Goal: Task Accomplishment & Management: Manage account settings

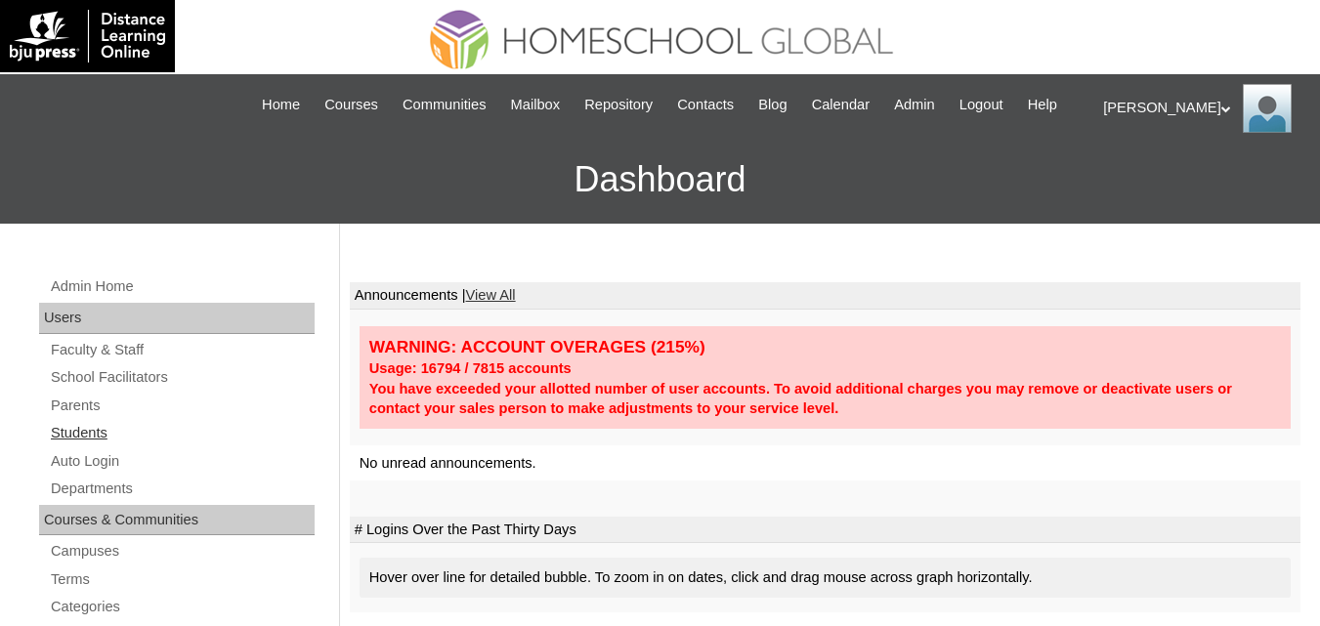
click at [81, 446] on link "Students" at bounding box center [182, 433] width 266 height 24
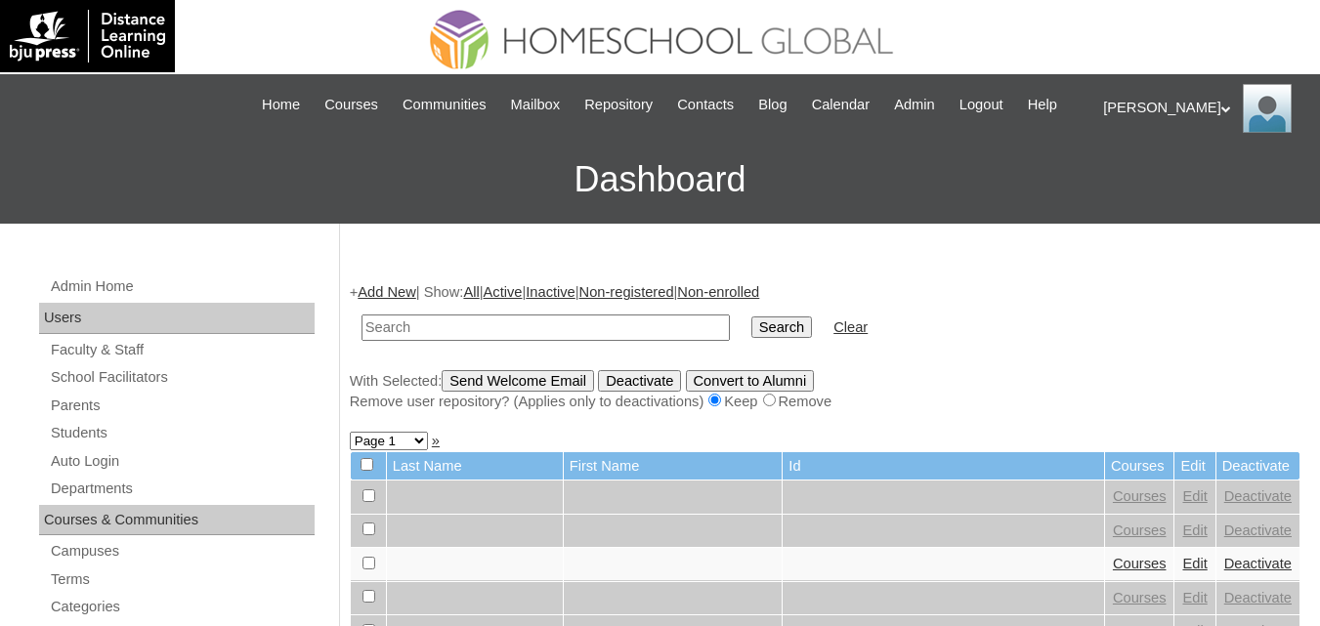
click at [417, 341] on input "text" at bounding box center [546, 328] width 368 height 26
type input "Shaylla Hanameel"
click at [752, 338] on input "Search" at bounding box center [782, 328] width 61 height 22
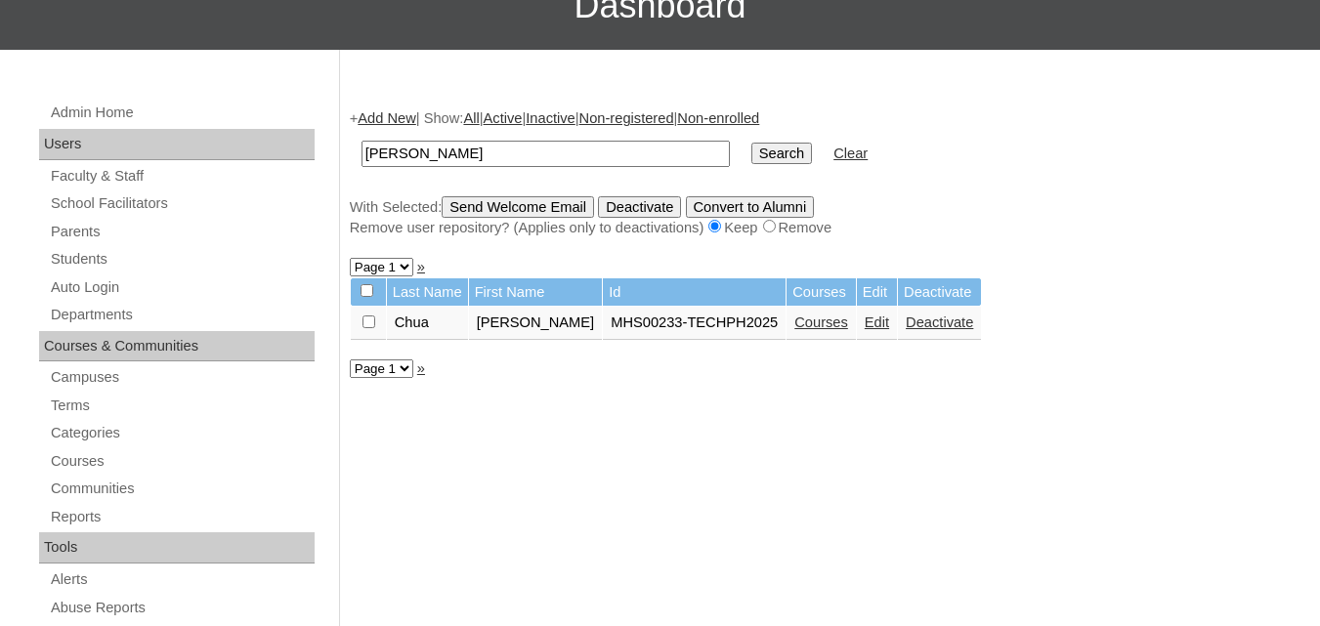
scroll to position [195, 0]
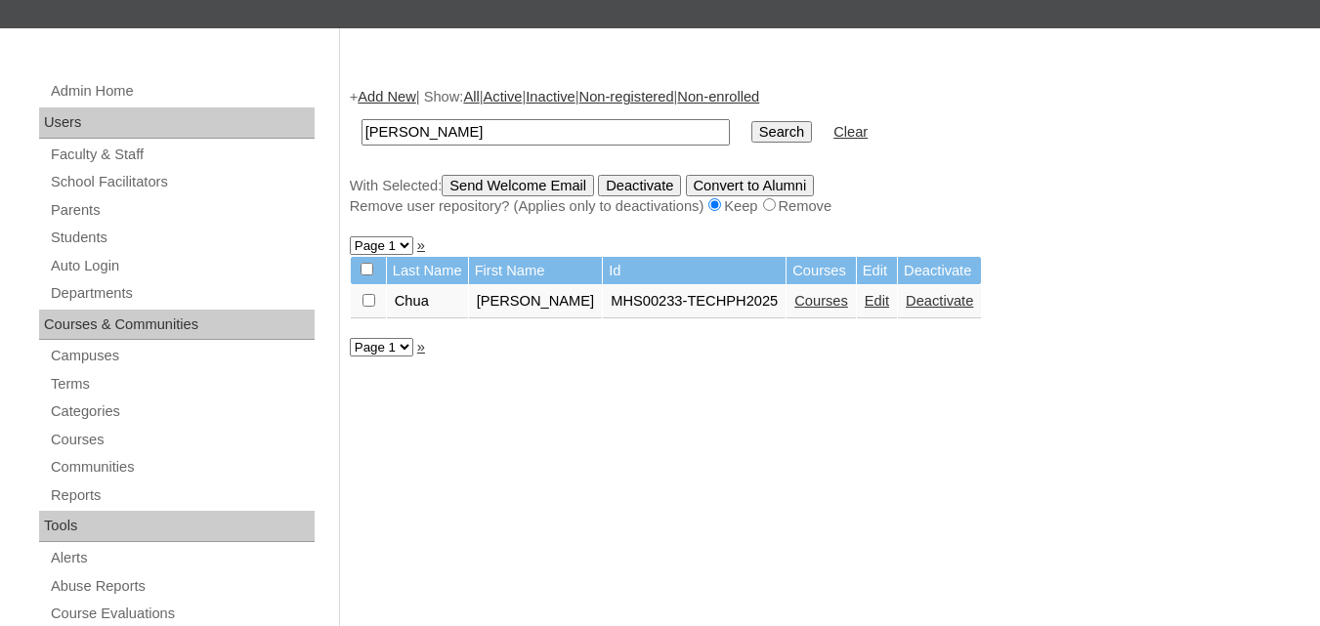
click at [823, 309] on link "Courses" at bounding box center [822, 301] width 54 height 16
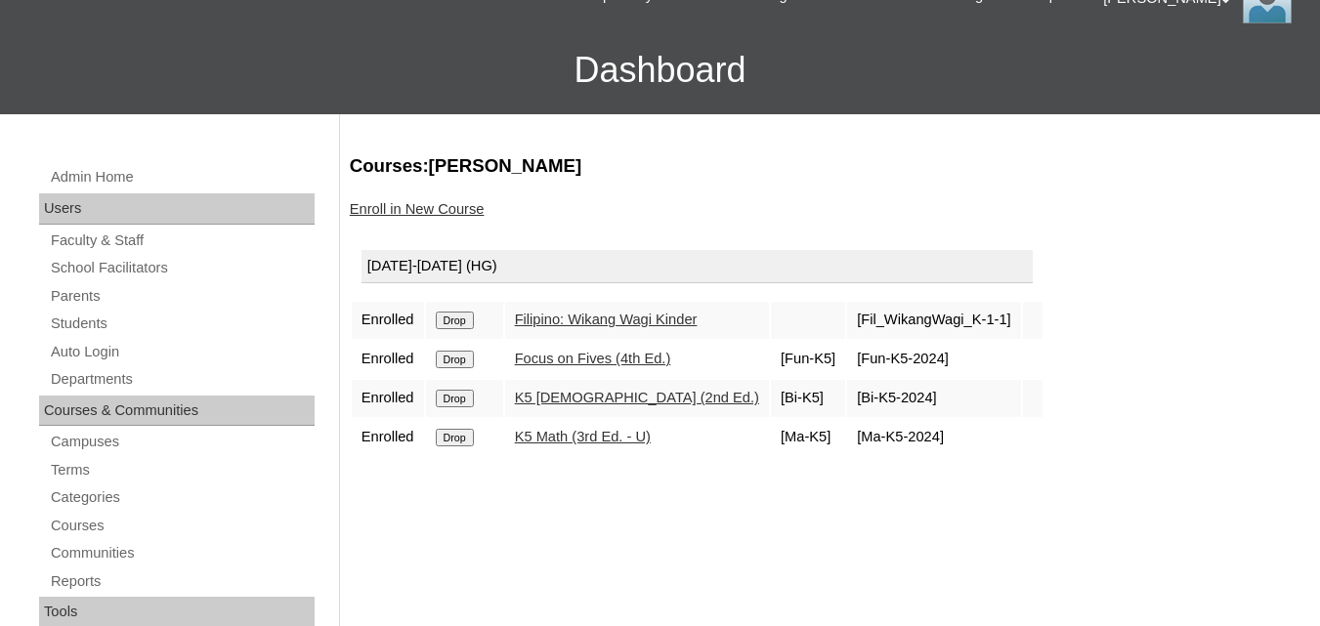
scroll to position [98, 0]
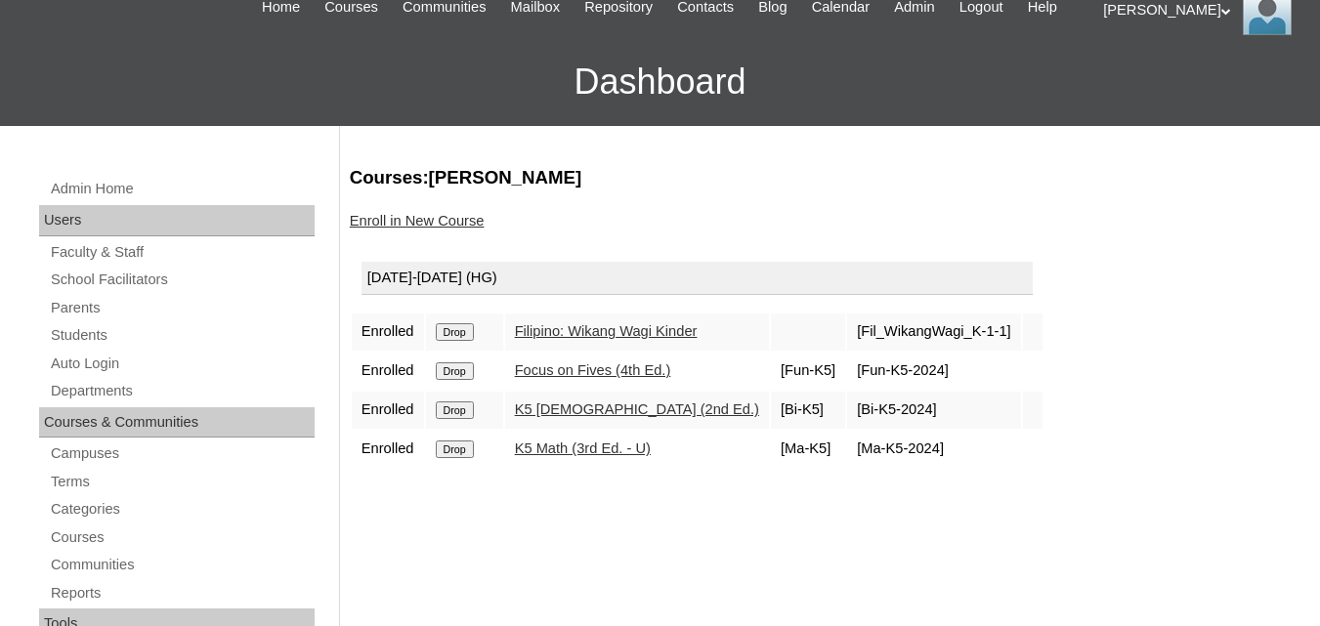
click at [430, 229] on link "Enroll in New Course" at bounding box center [417, 221] width 135 height 16
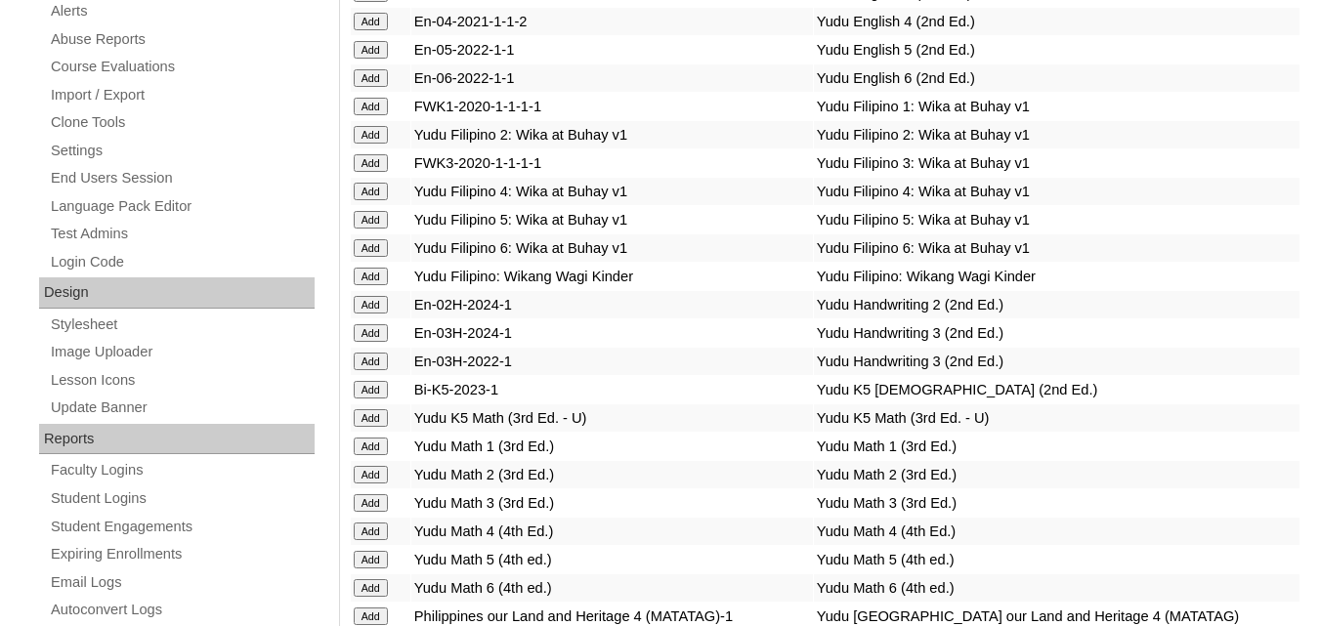
scroll to position [684, 0]
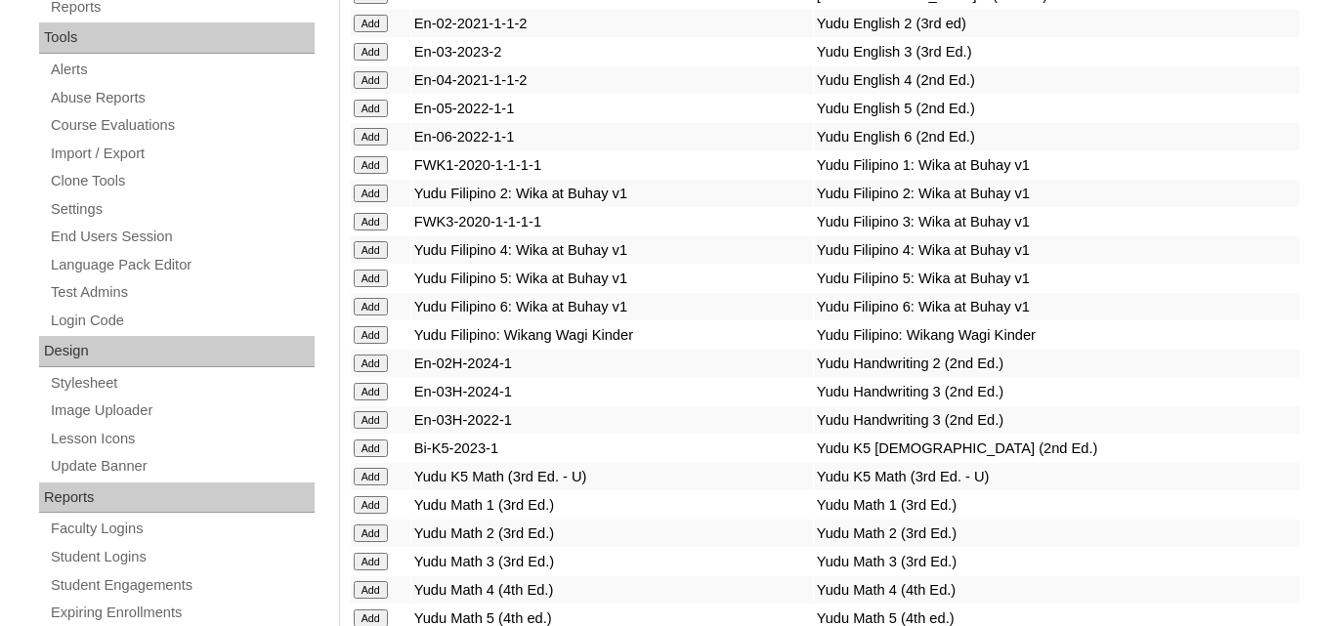
click at [379, 344] on input "Add" at bounding box center [371, 335] width 34 height 18
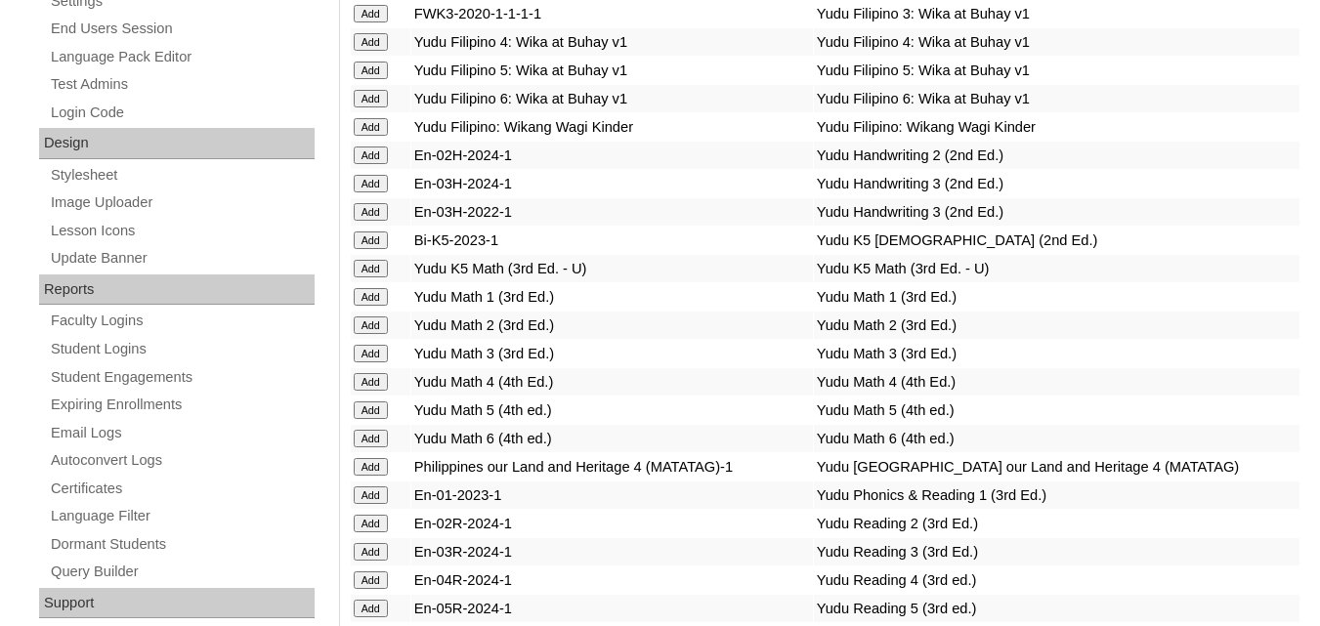
scroll to position [782, 0]
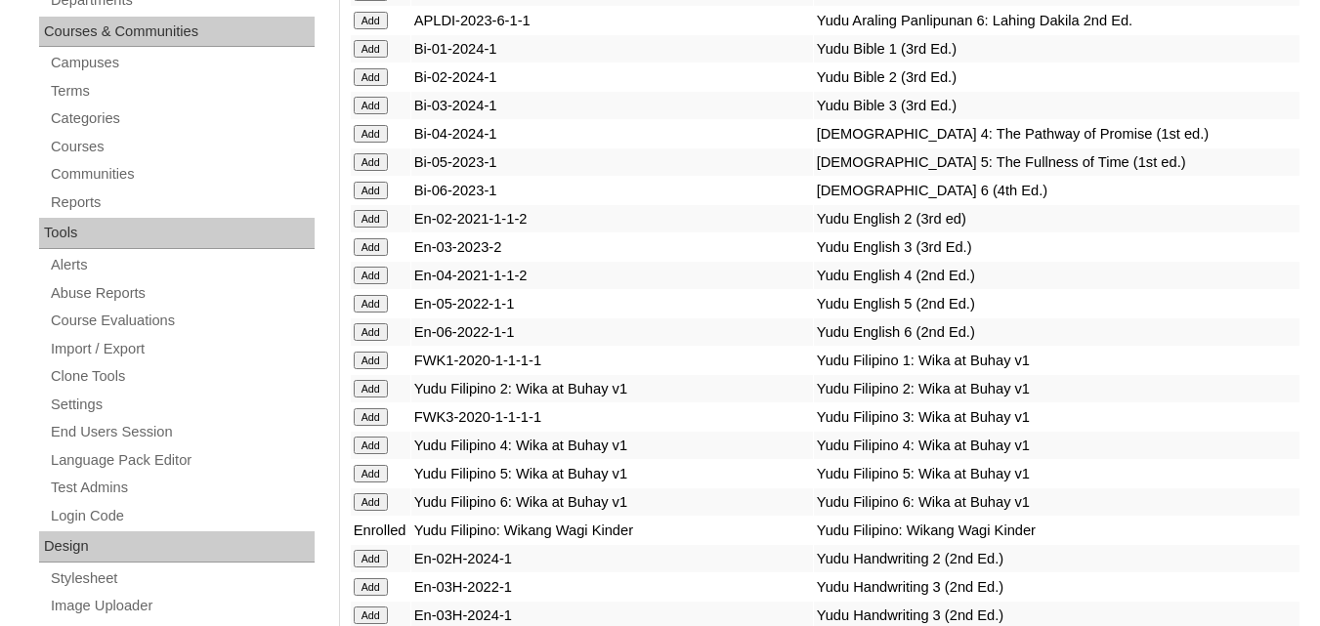
scroll to position [977, 0]
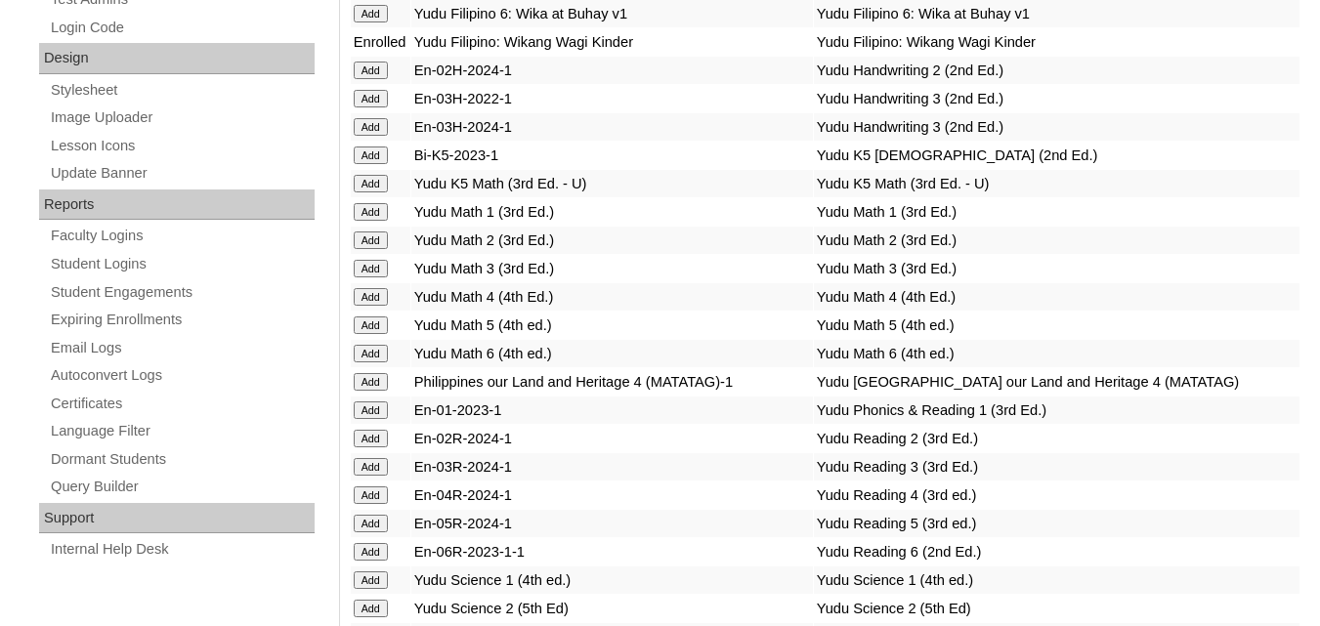
click at [367, 193] on input "Add" at bounding box center [371, 184] width 34 height 18
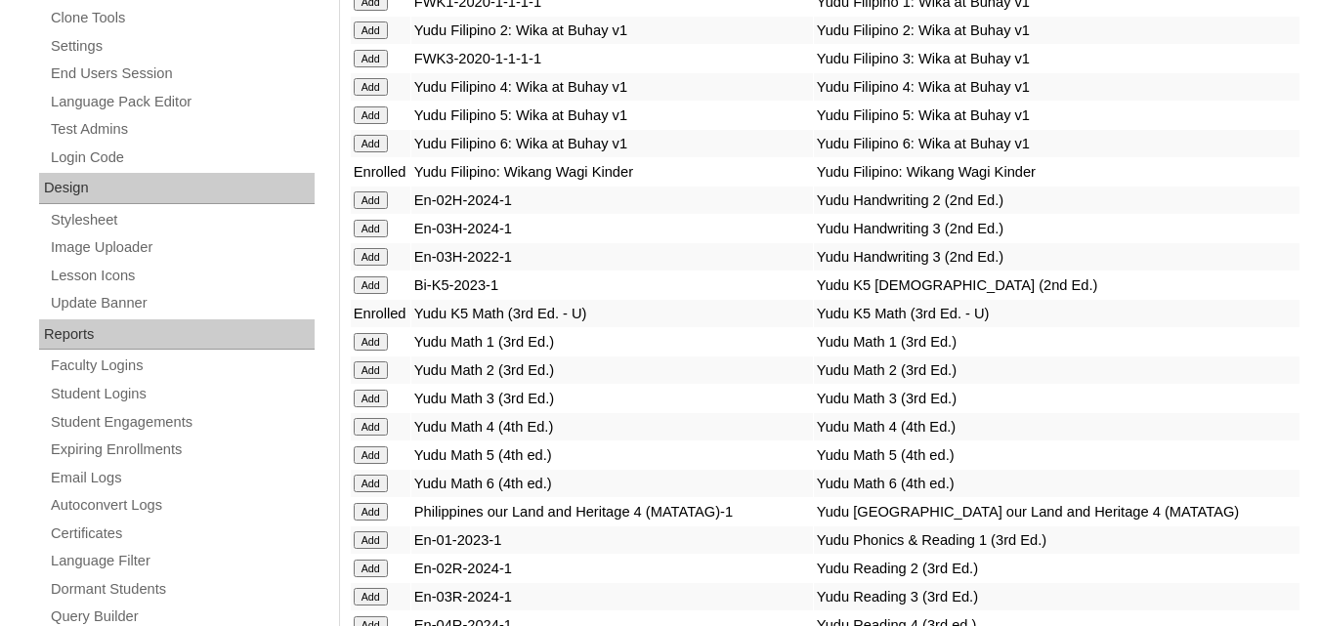
scroll to position [880, 0]
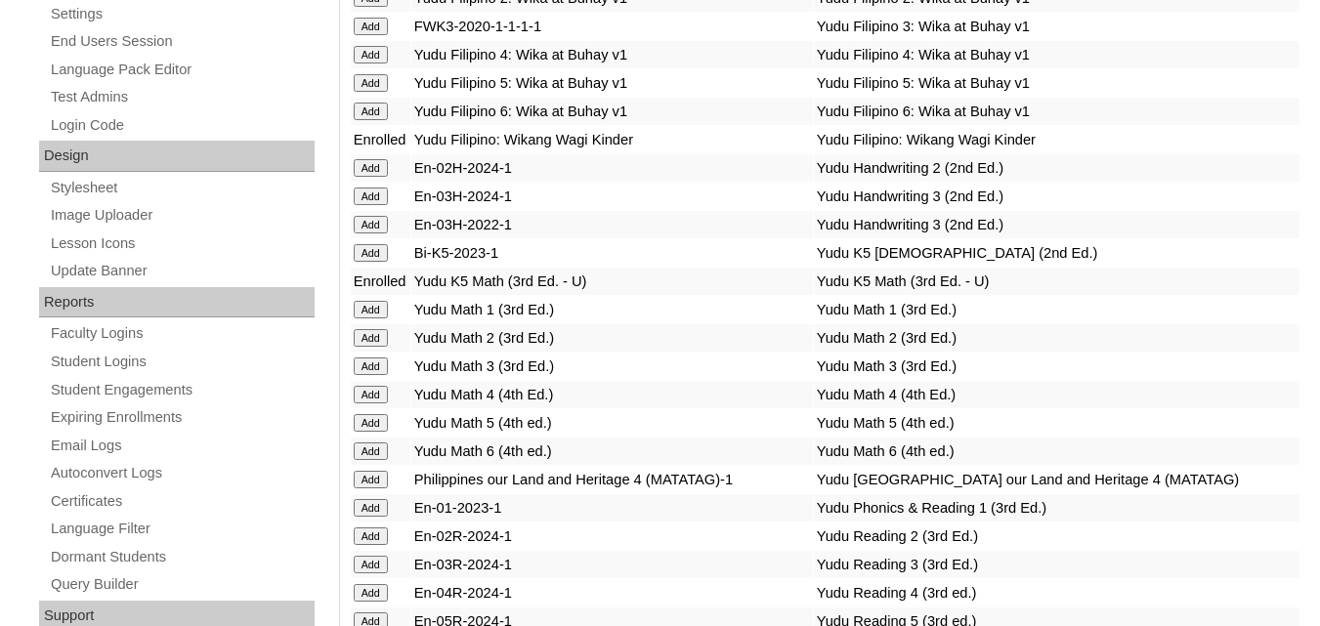
click at [379, 262] on input "Add" at bounding box center [371, 253] width 34 height 18
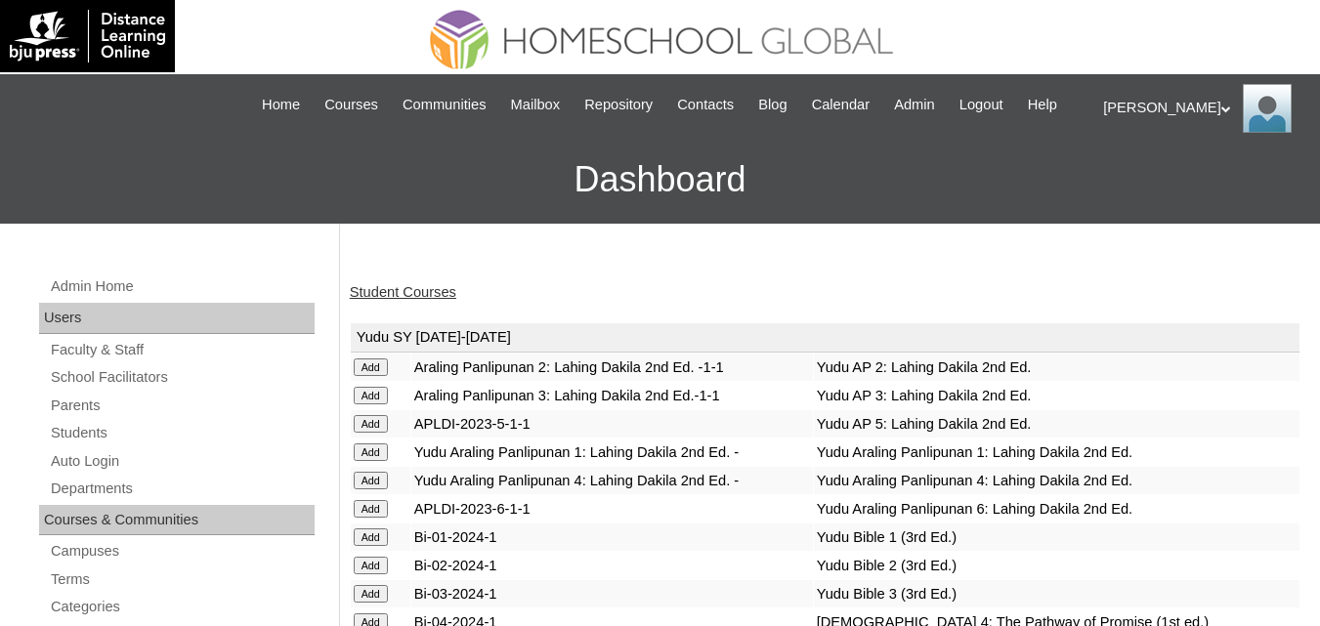
drag, startPoint x: 404, startPoint y: 310, endPoint x: 413, endPoint y: 304, distance: 11.4
click at [407, 300] on link "Student Courses" at bounding box center [403, 292] width 107 height 16
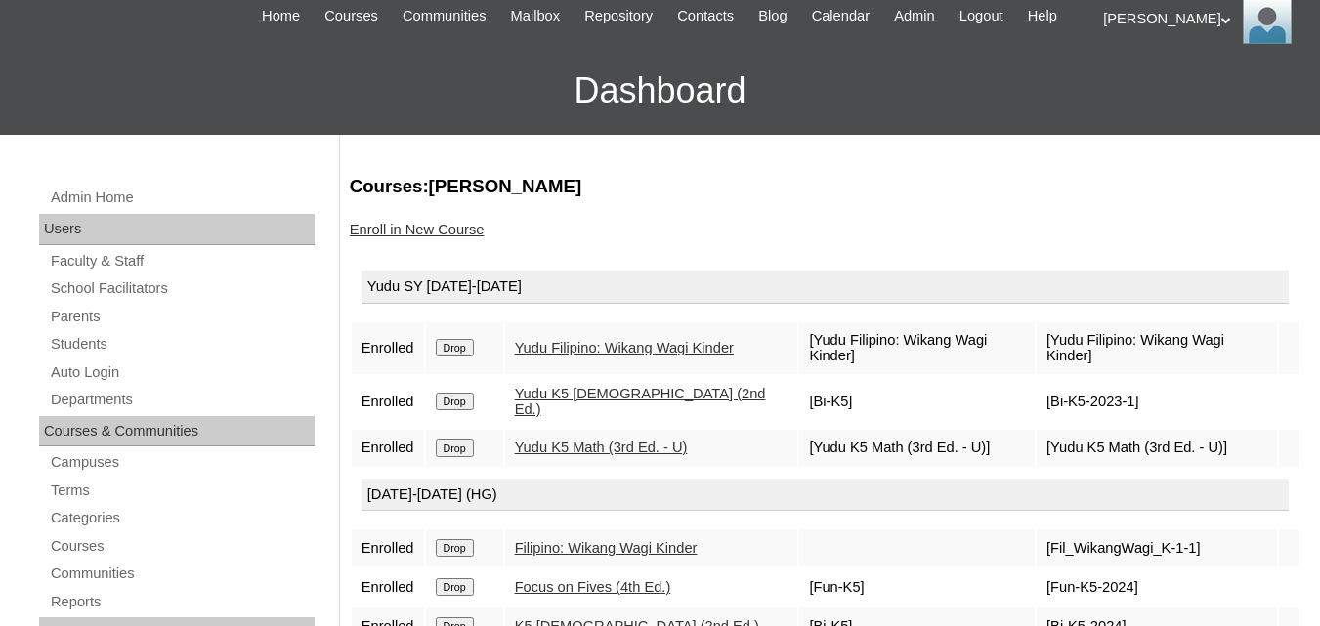
scroll to position [293, 0]
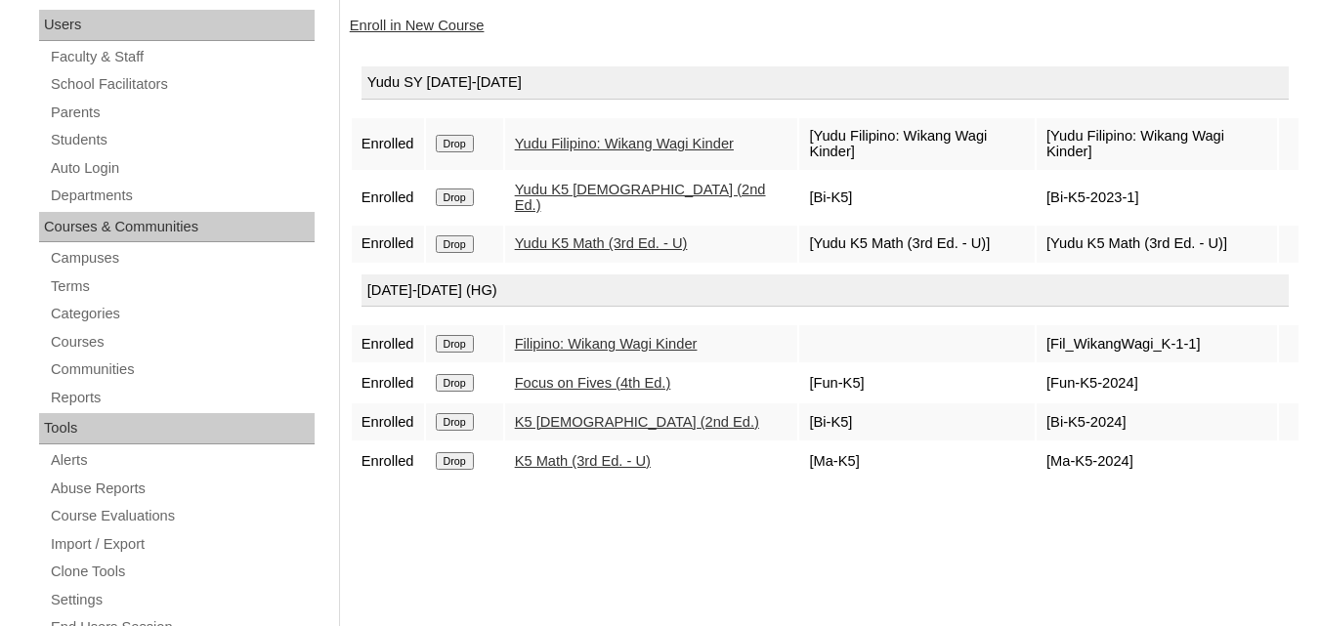
click at [415, 33] on link "Enroll in New Course" at bounding box center [417, 26] width 135 height 16
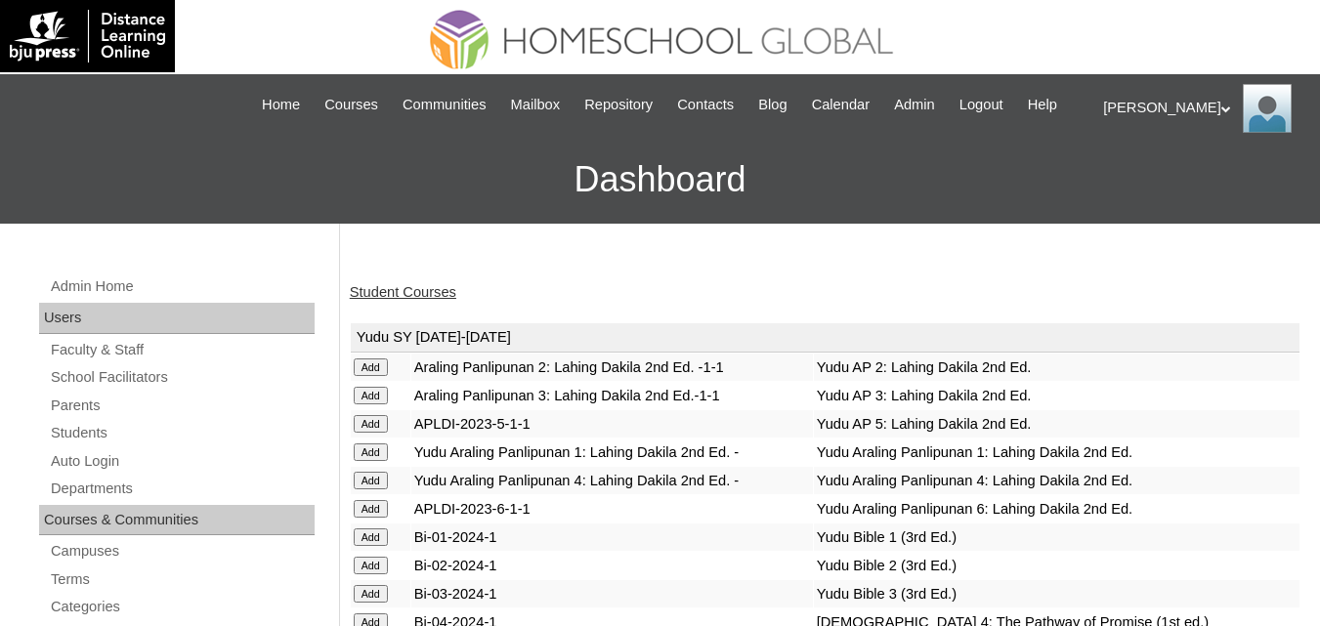
click at [410, 300] on link "Student Courses" at bounding box center [403, 292] width 107 height 16
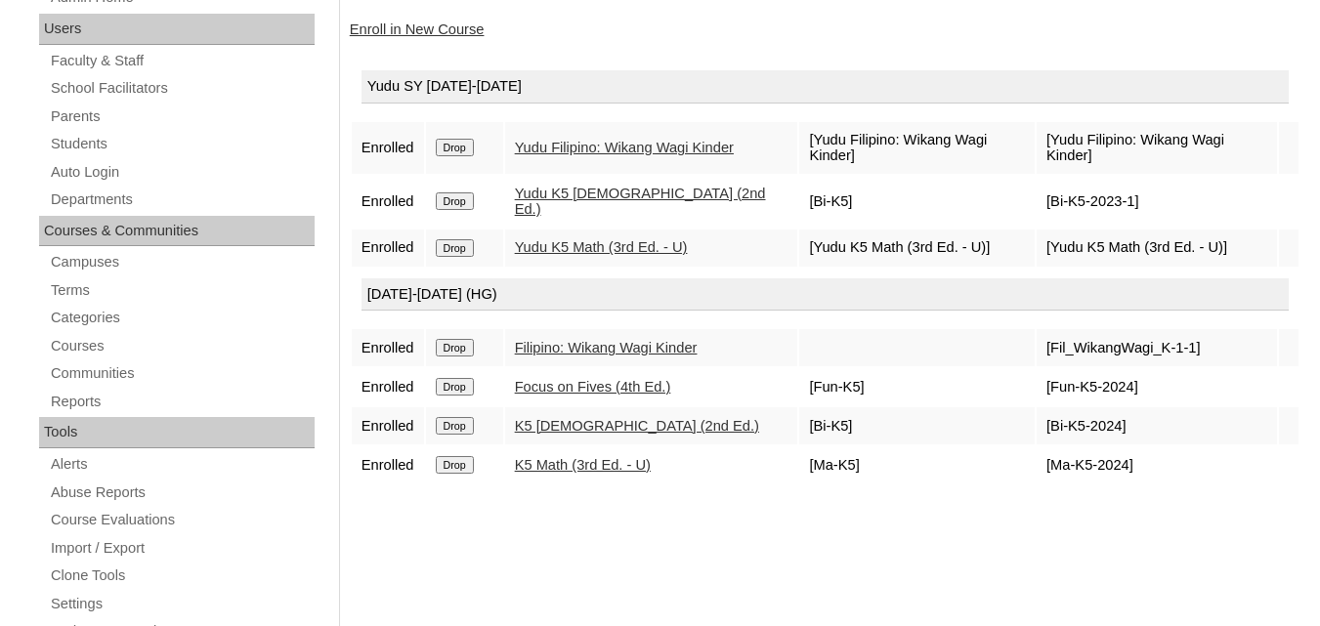
scroll to position [293, 0]
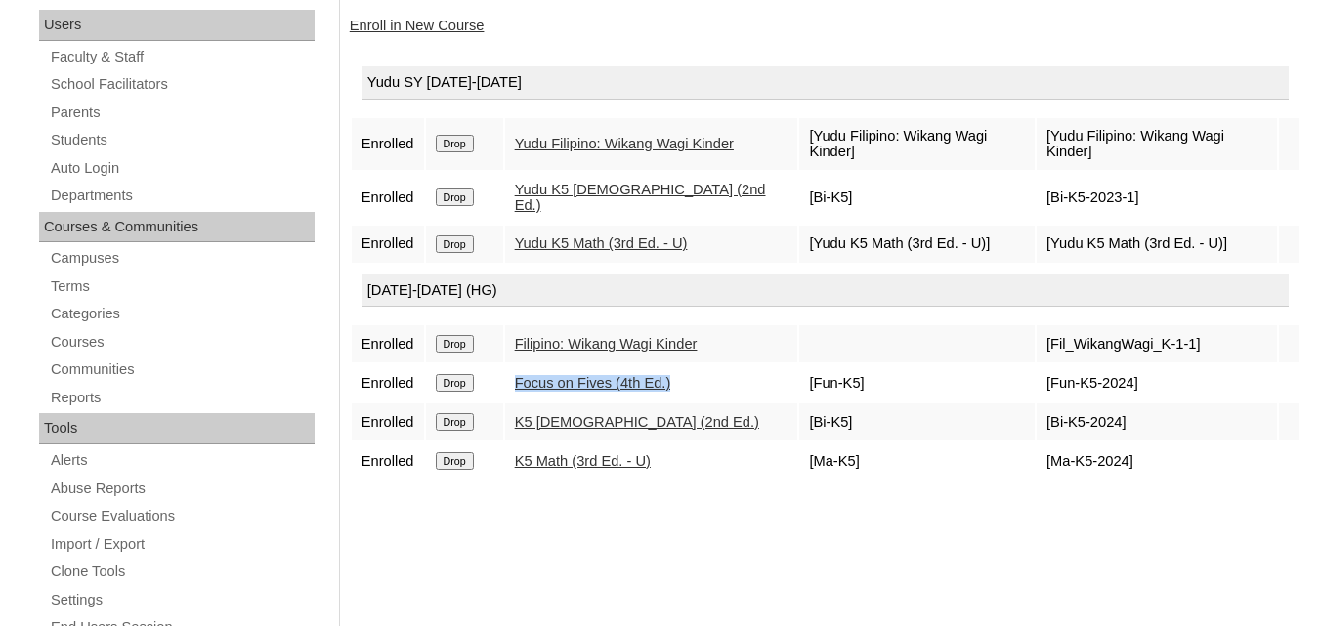
drag, startPoint x: 502, startPoint y: 386, endPoint x: 689, endPoint y: 386, distance: 186.7
click at [689, 386] on tr "Enrolled Drop Focus on Fives (4th Ed.) [Fun-K5] [Fun-K5-2024]" at bounding box center [825, 383] width 947 height 37
copy tr "Focus on Fives (4th Ed.)"
click at [694, 547] on div "Courses:[PERSON_NAME] Enroll in New Course Yudu SY [DATE]-[DATE] Enrolled Drop …" at bounding box center [820, 624] width 961 height 1309
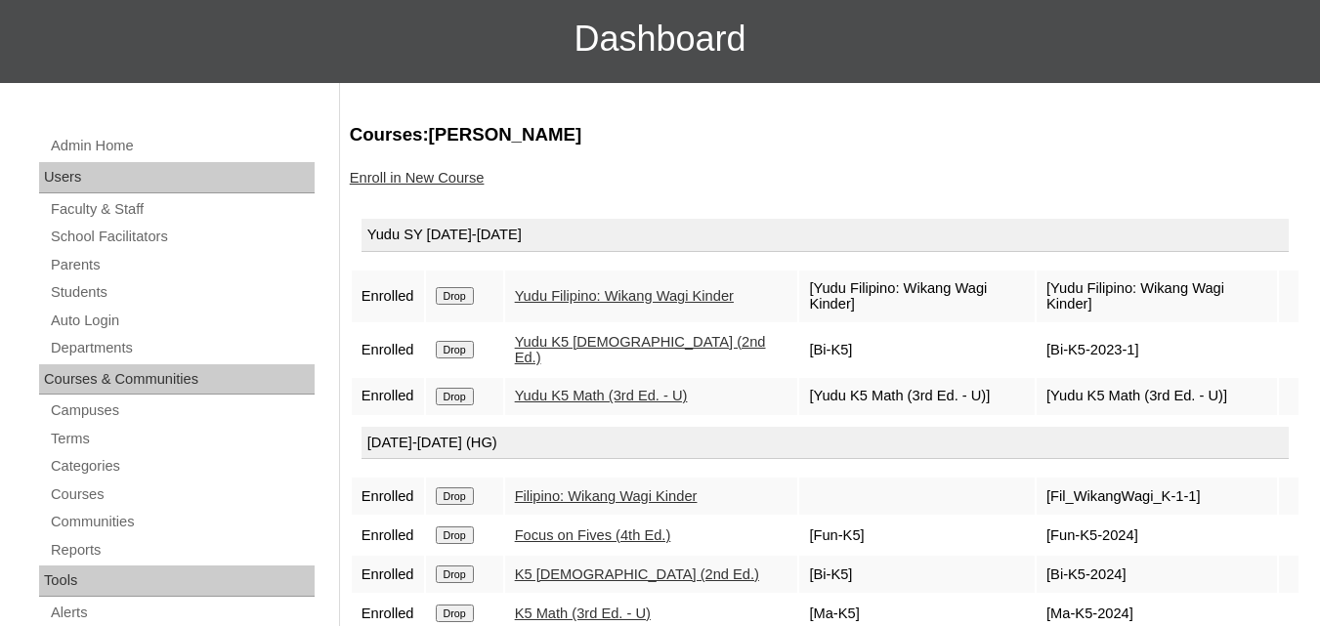
scroll to position [0, 0]
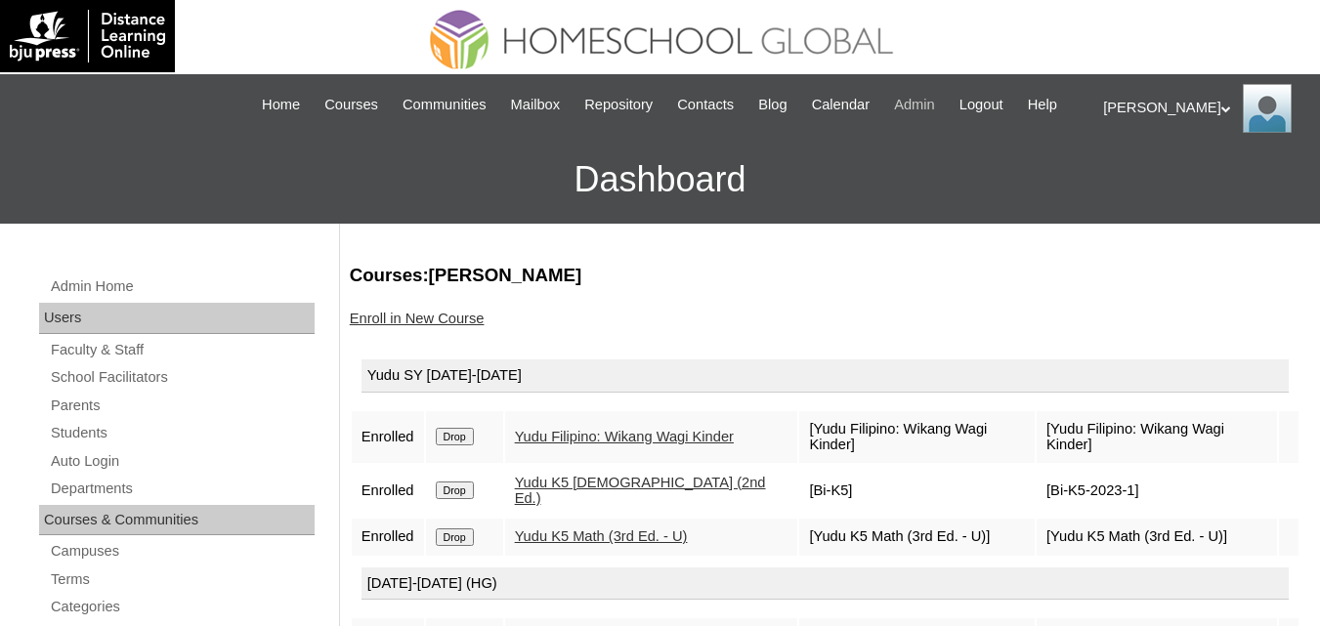
click at [935, 105] on span "Admin" at bounding box center [914, 105] width 41 height 22
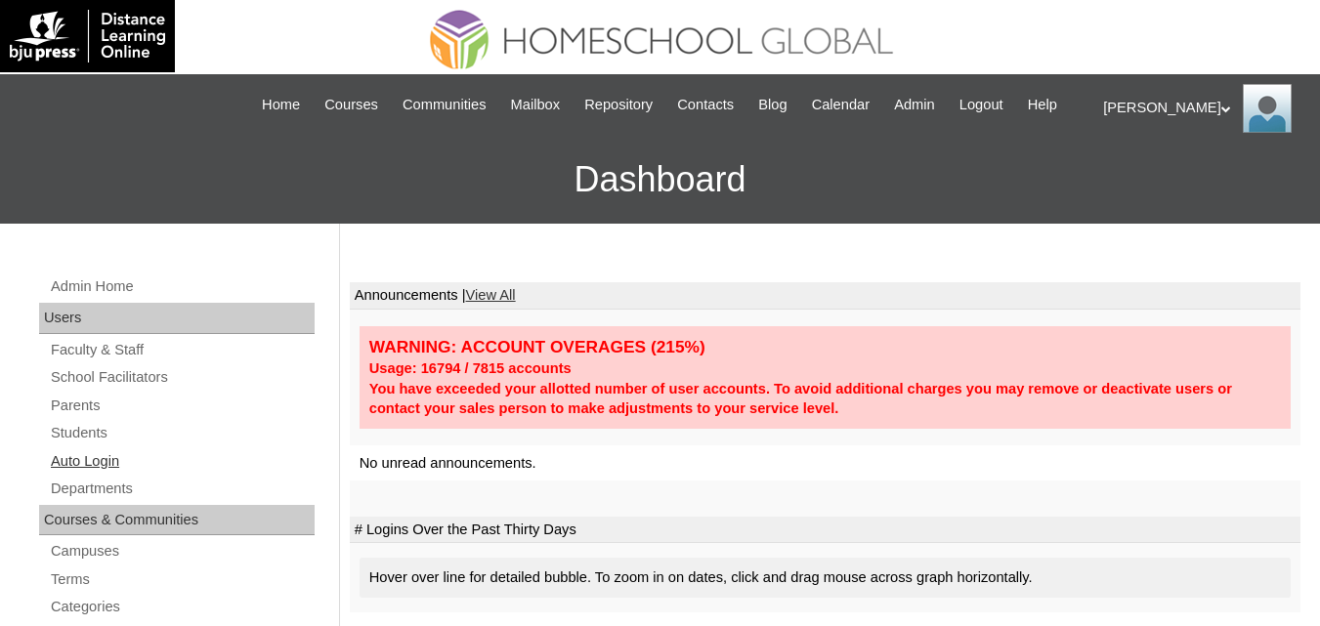
click at [67, 474] on link "Auto Login" at bounding box center [182, 462] width 266 height 24
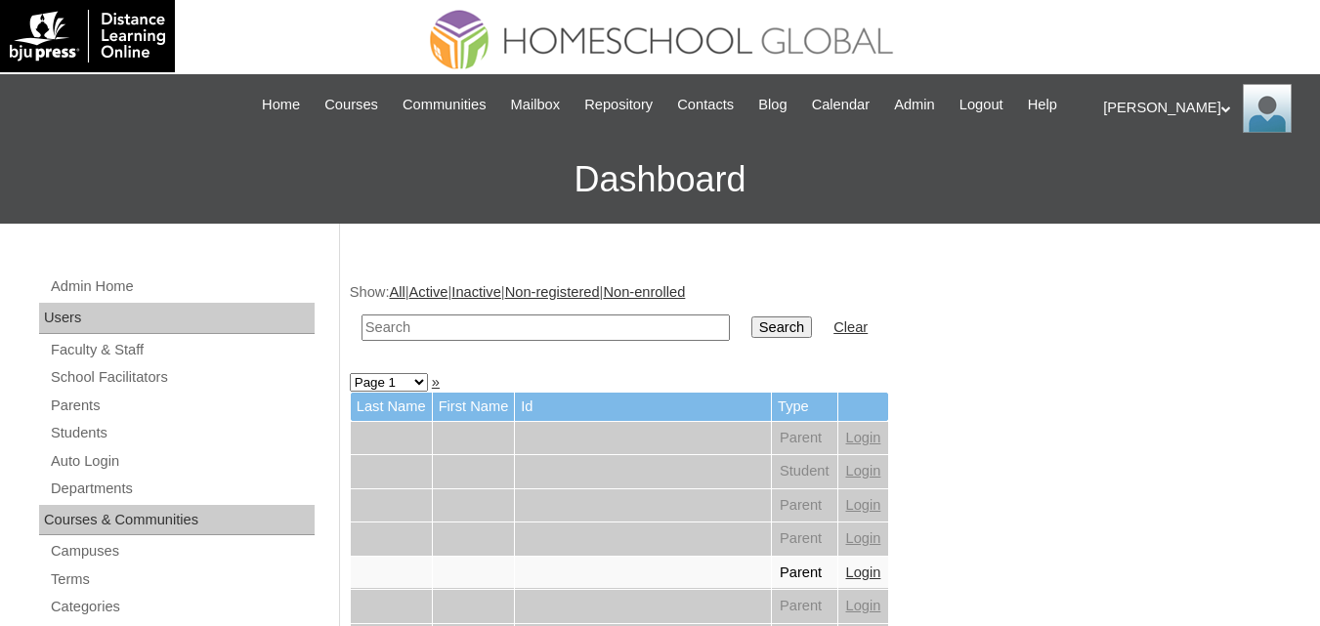
click at [519, 341] on input "text" at bounding box center [546, 328] width 368 height 26
type input "lapuz"
click at [752, 317] on input "Search" at bounding box center [782, 328] width 61 height 22
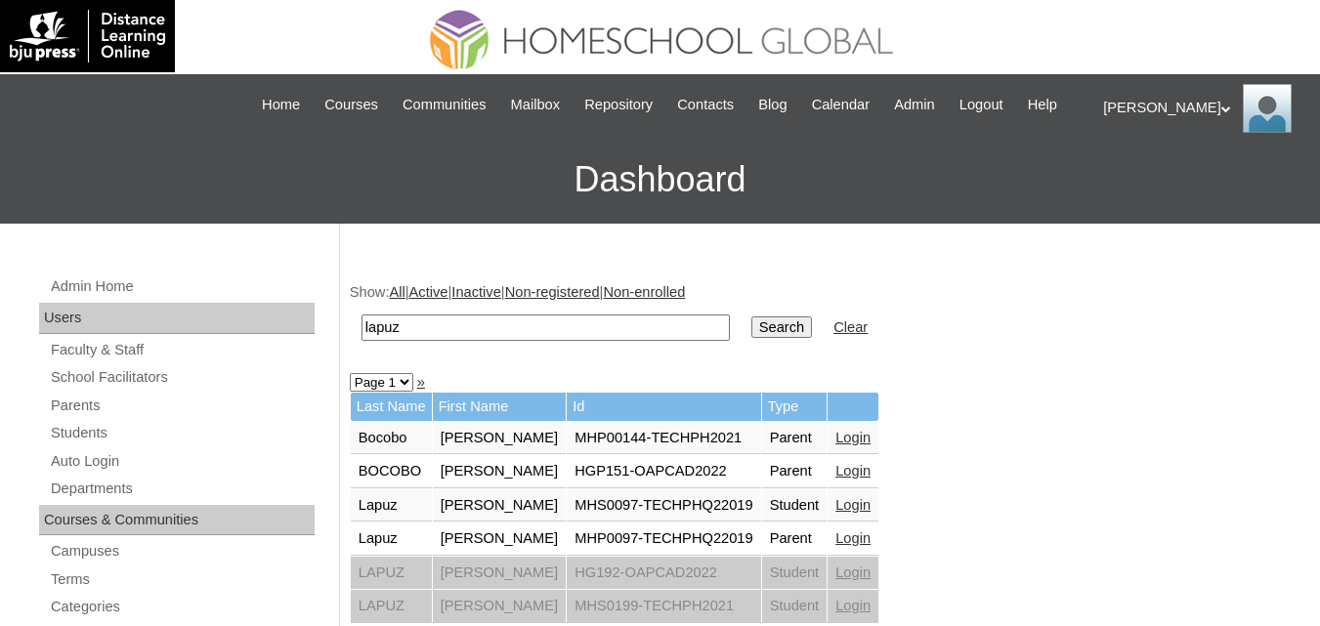
click at [752, 338] on input "Search" at bounding box center [782, 328] width 61 height 22
click at [842, 513] on link "Login" at bounding box center [853, 505] width 35 height 16
